Goal: Use online tool/utility: Use online tool/utility

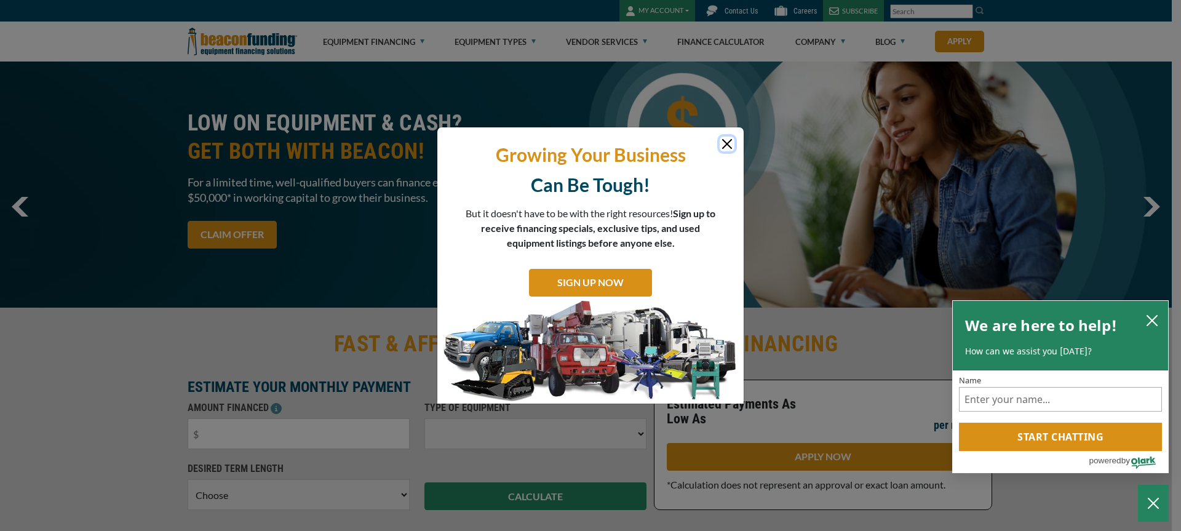
click at [724, 145] on button "Close" at bounding box center [727, 144] width 15 height 15
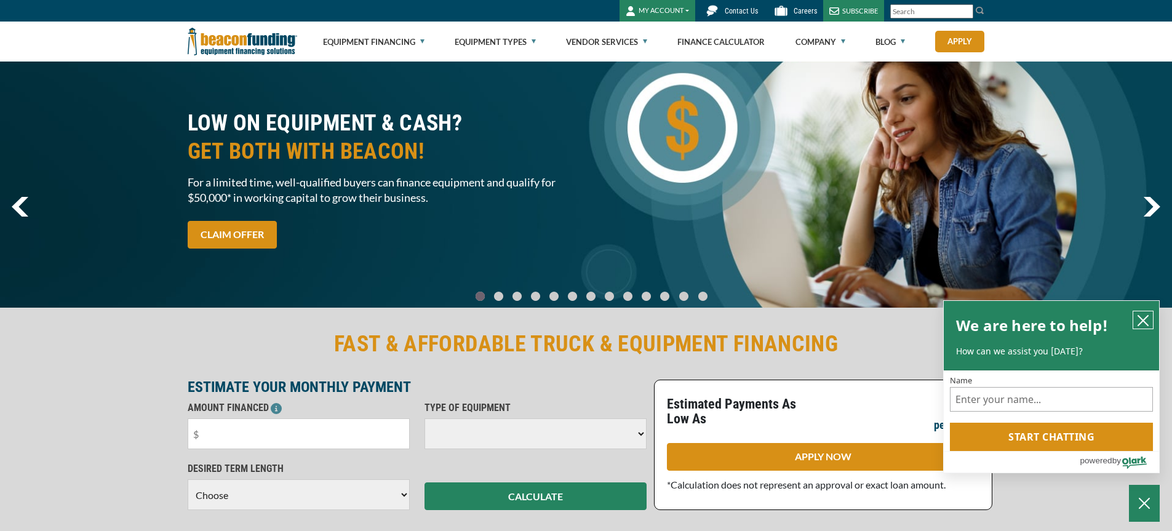
click at [1141, 316] on icon "close chatbox" at bounding box center [1143, 320] width 12 height 12
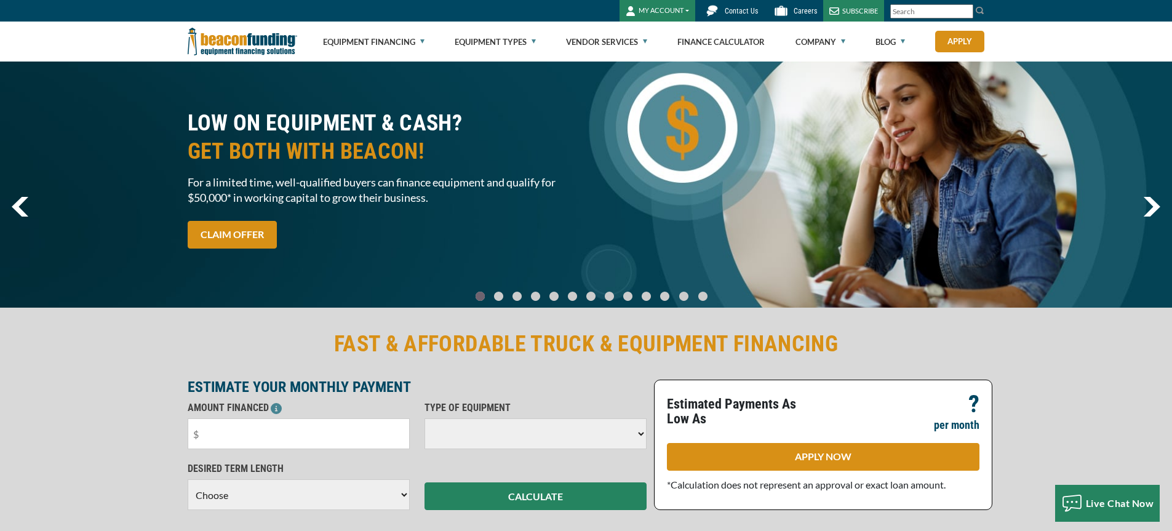
click at [667, 8] on button "MY ACCOUNT" at bounding box center [658, 11] width 76 height 22
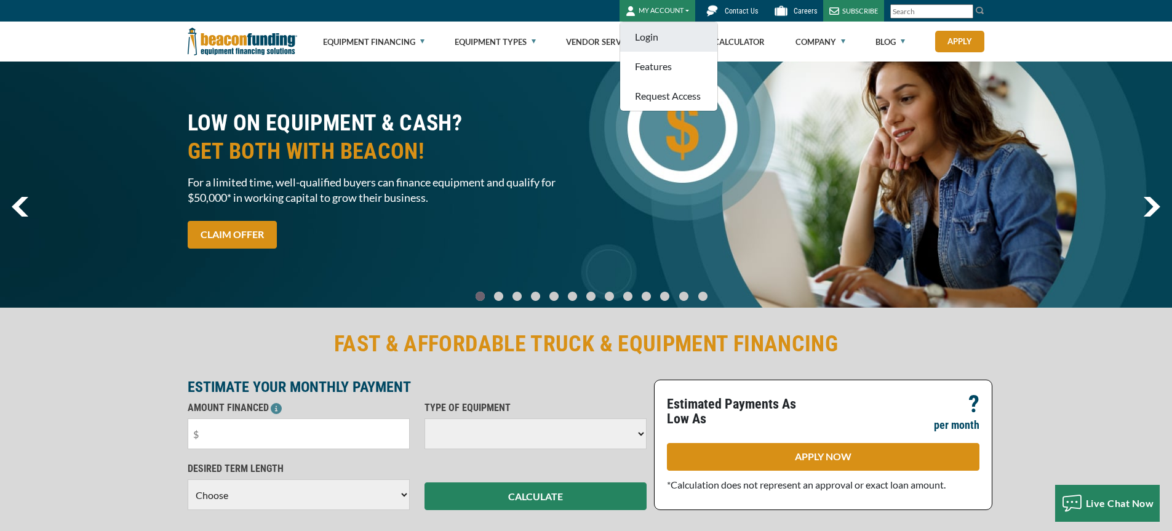
click at [663, 28] on link "Login" at bounding box center [668, 37] width 97 height 30
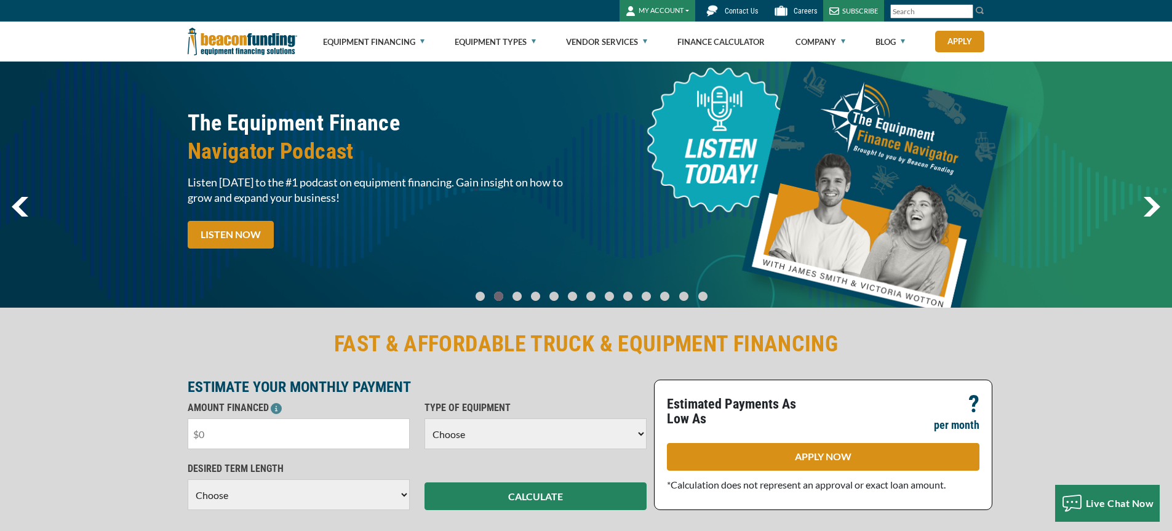
click at [287, 438] on input "text" at bounding box center [299, 433] width 222 height 31
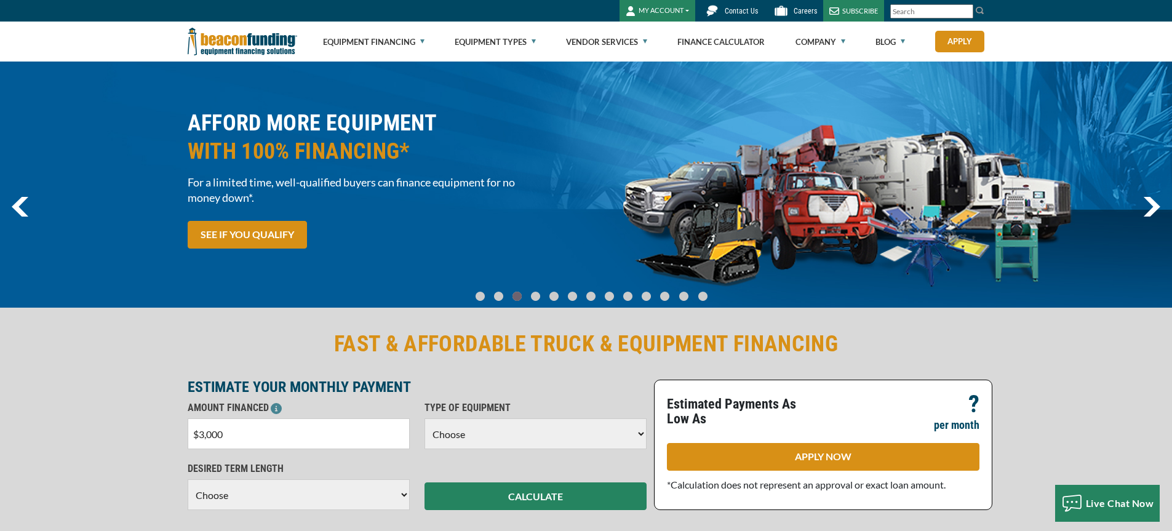
type input "$30,000"
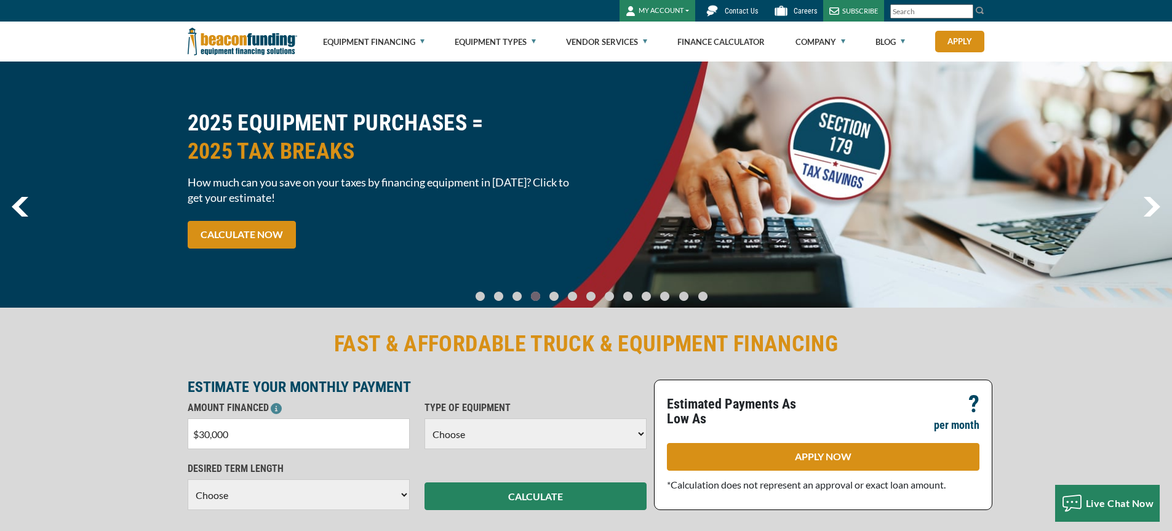
click at [488, 439] on select "Choose Backhoe Boom/Bucket Truck Chipper Commercial Mower Crane DTG/DTF Printin…" at bounding box center [536, 433] width 222 height 31
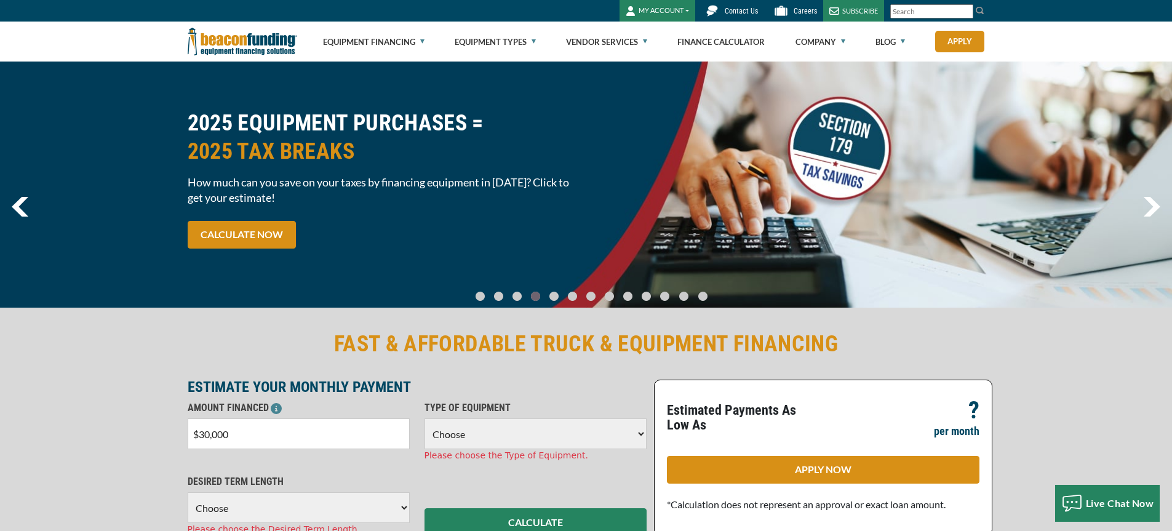
select select "1"
click at [425, 418] on select "Choose Backhoe Boom/Bucket Truck Chipper Commercial Mower Crane DTG/DTF Printin…" at bounding box center [536, 433] width 222 height 31
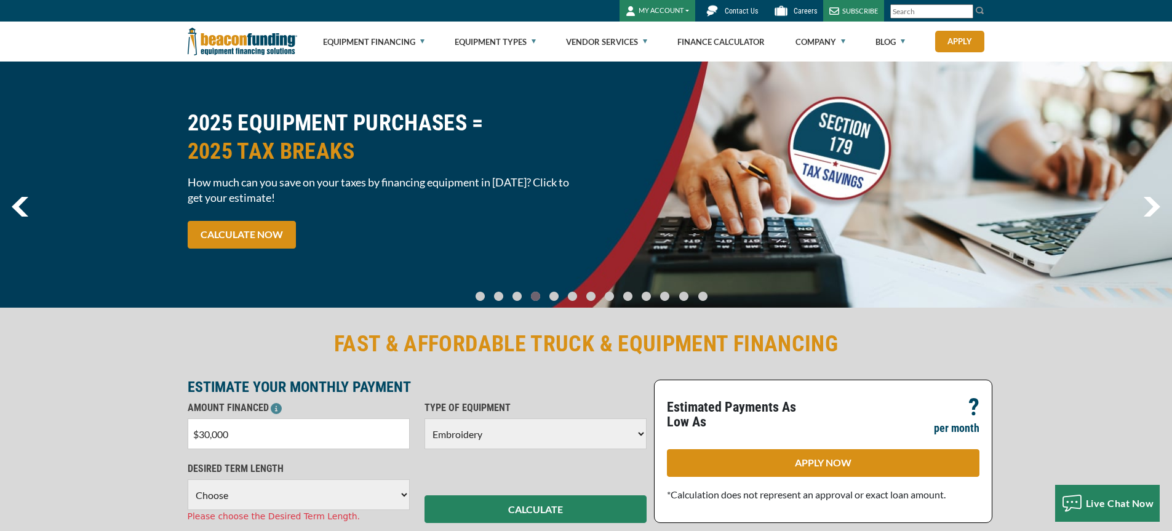
click at [255, 505] on select "Choose 36 Months 48 Months 60 Months" at bounding box center [299, 494] width 222 height 31
select select "60"
click at [188, 479] on select "Choose 36 Months 48 Months 60 Months" at bounding box center [299, 494] width 222 height 31
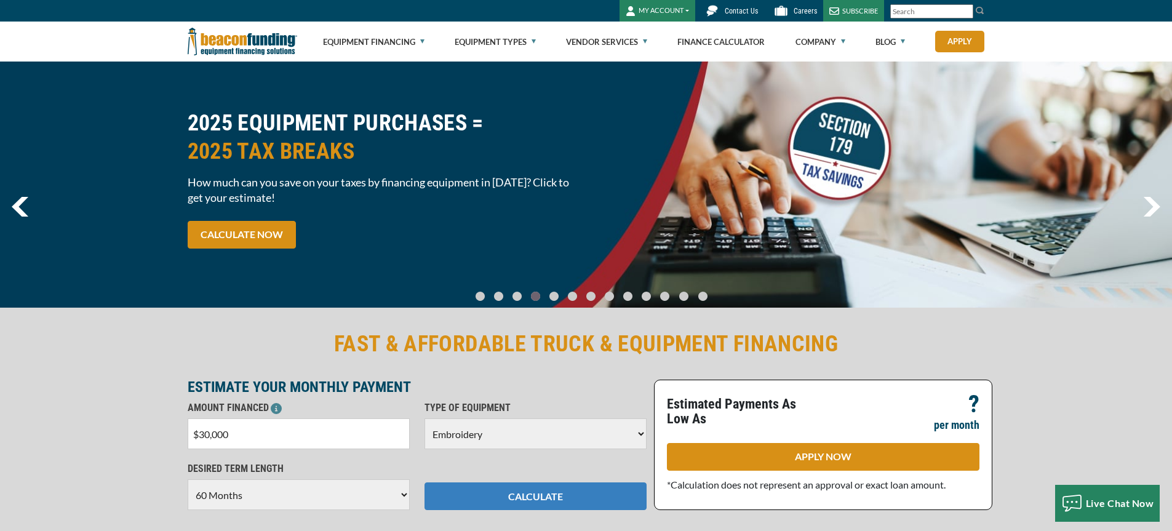
click at [555, 497] on button "CALCULATE" at bounding box center [536, 496] width 222 height 28
